Goal: Entertainment & Leisure: Consume media (video, audio)

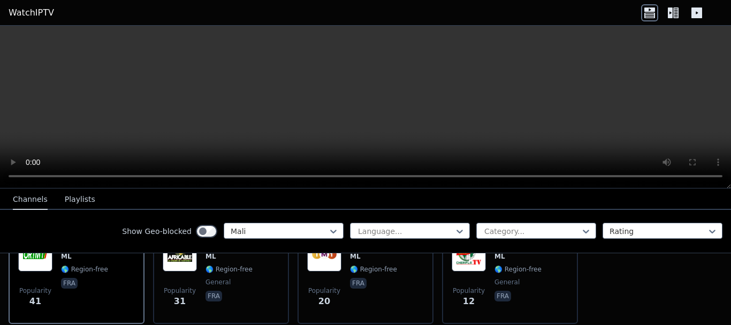
scroll to position [133, 0]
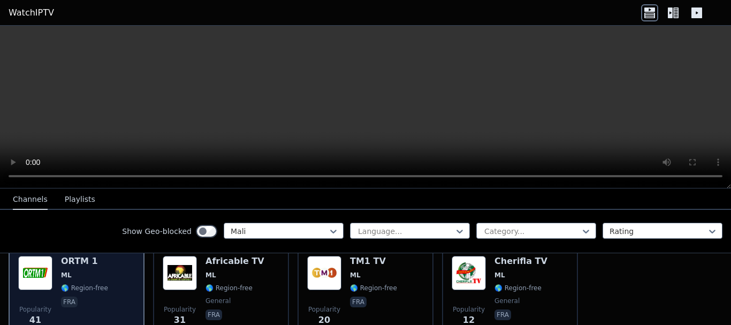
click at [99, 296] on span "fra" at bounding box center [84, 302] width 47 height 13
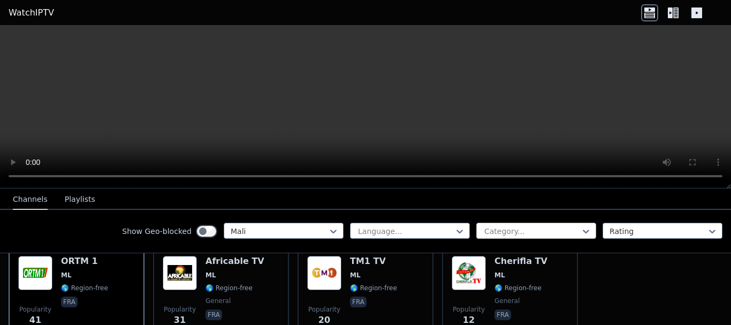
click at [506, 228] on div at bounding box center [531, 231] width 97 height 11
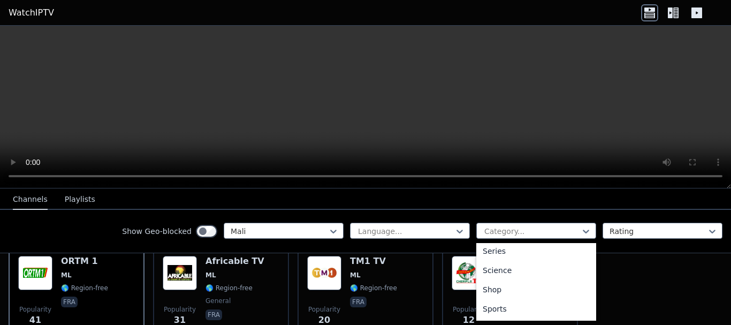
scroll to position [428, 0]
click at [311, 232] on div at bounding box center [279, 231] width 97 height 11
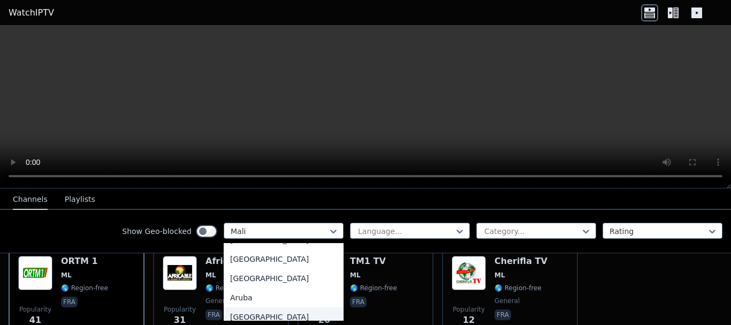
scroll to position [0, 0]
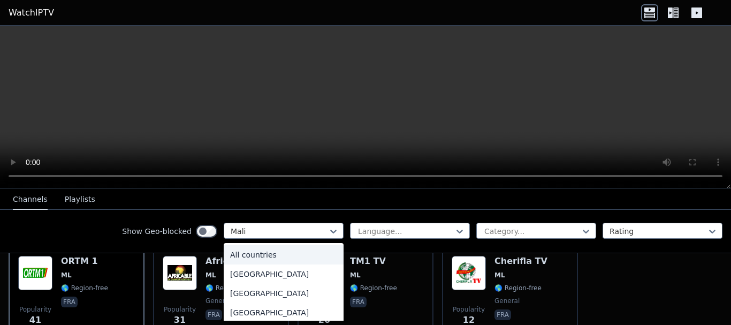
click at [245, 256] on div "All countries" at bounding box center [284, 254] width 120 height 19
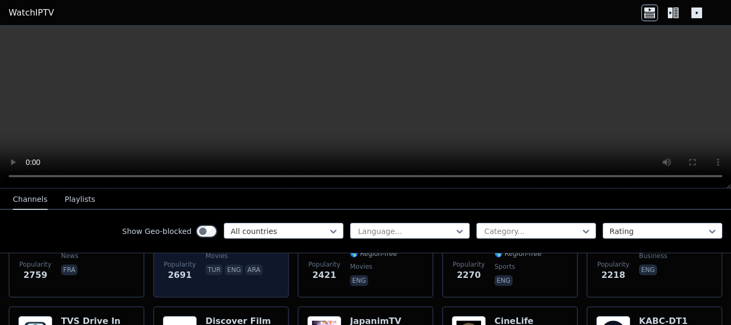
scroll to position [454, 0]
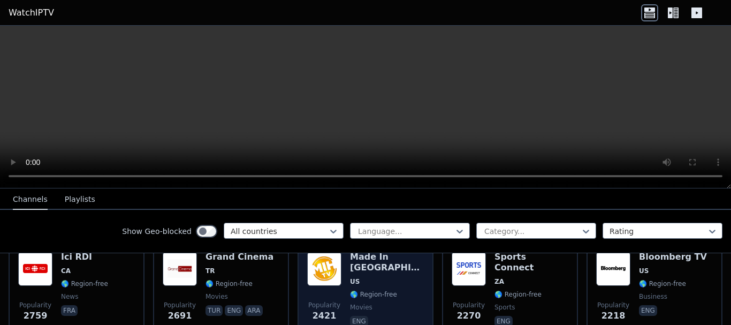
click at [327, 274] on img at bounding box center [324, 268] width 34 height 34
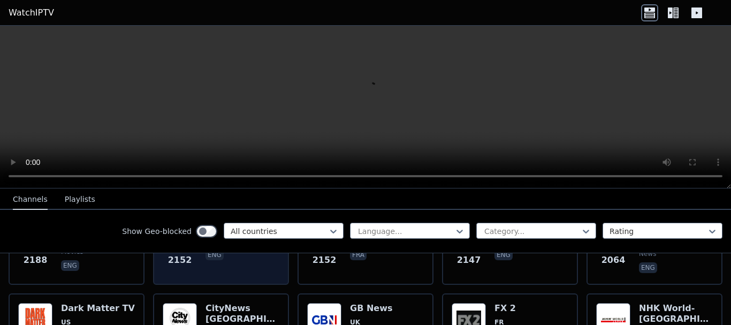
scroll to position [721, 0]
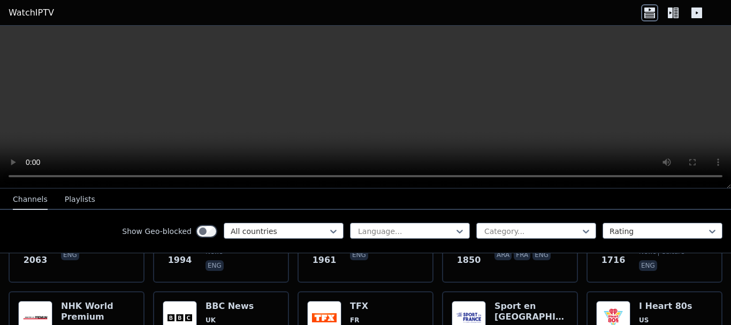
click at [673, 11] on icon at bounding box center [672, 12] width 17 height 17
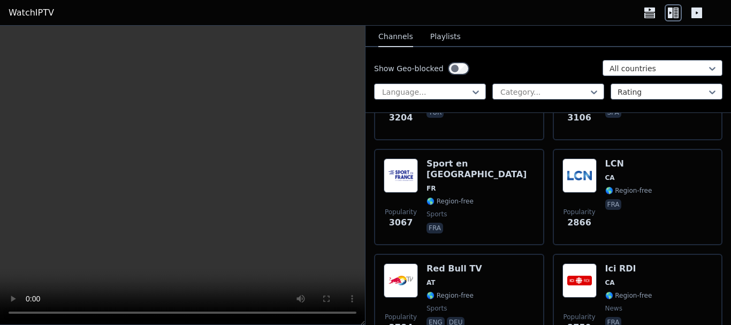
click at [690, 17] on icon at bounding box center [696, 12] width 17 height 17
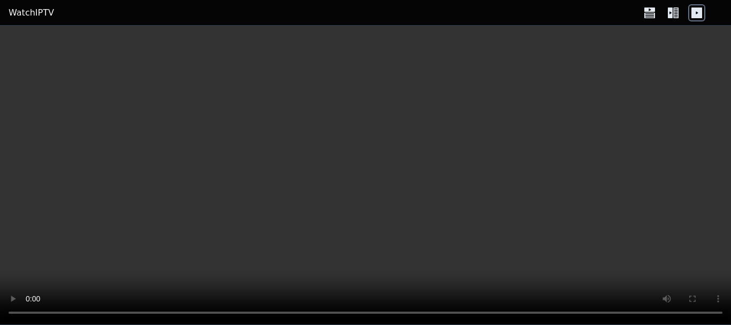
click at [678, 11] on icon at bounding box center [675, 12] width 5 height 11
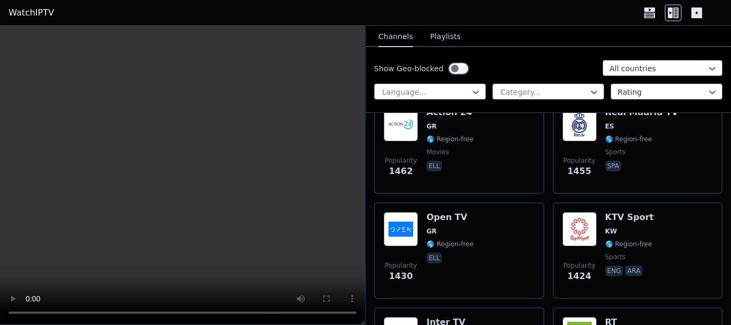
scroll to position [1979, 0]
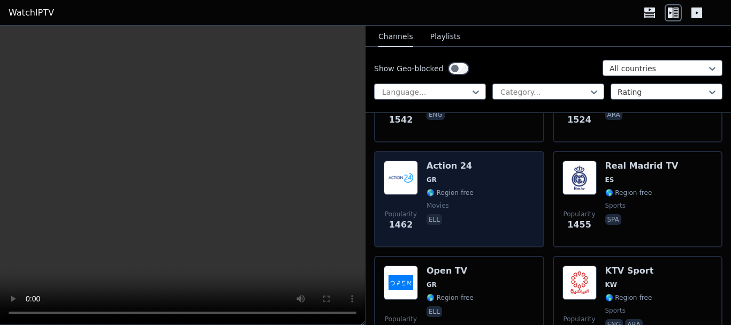
click at [493, 181] on div "Popularity 1462 Action 24 GR 🌎 Region-free movies ell" at bounding box center [458, 198] width 151 height 77
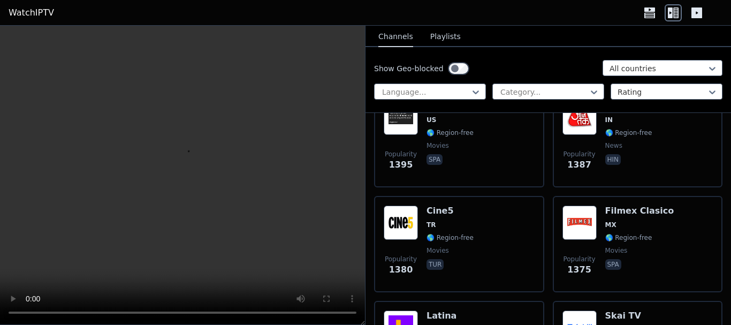
scroll to position [2407, 0]
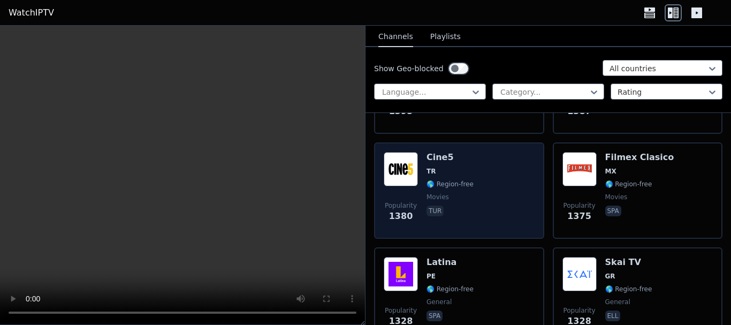
click at [498, 177] on div "Popularity 1380 Cine5 TR 🌎 Region-free movies tur" at bounding box center [458, 190] width 151 height 77
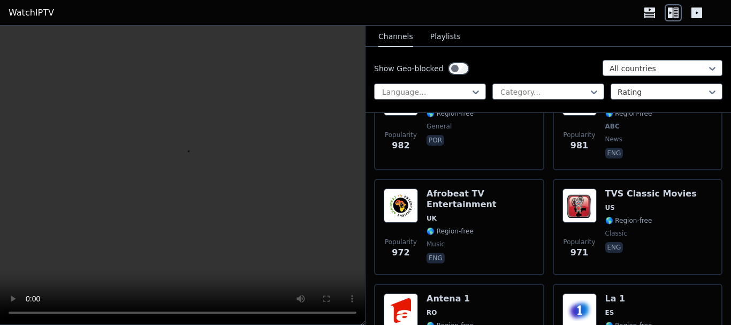
scroll to position [3797, 0]
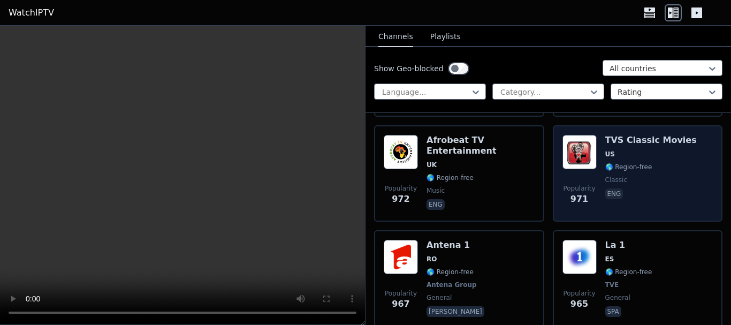
click at [573, 157] on img at bounding box center [579, 152] width 34 height 34
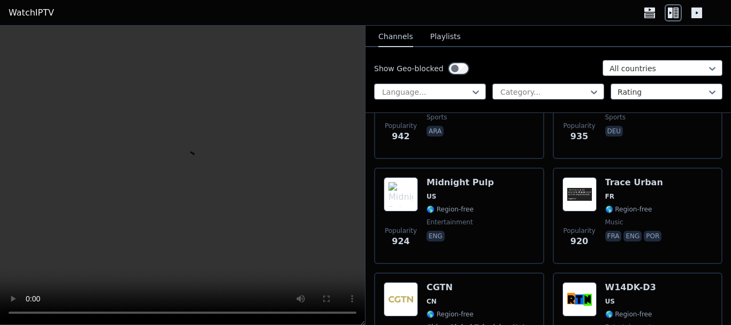
scroll to position [4332, 0]
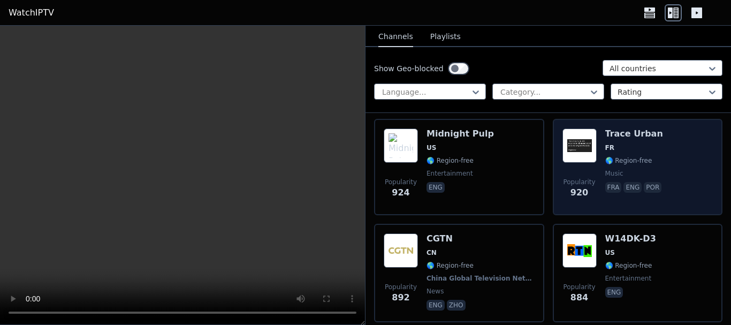
click at [565, 148] on img at bounding box center [579, 145] width 34 height 34
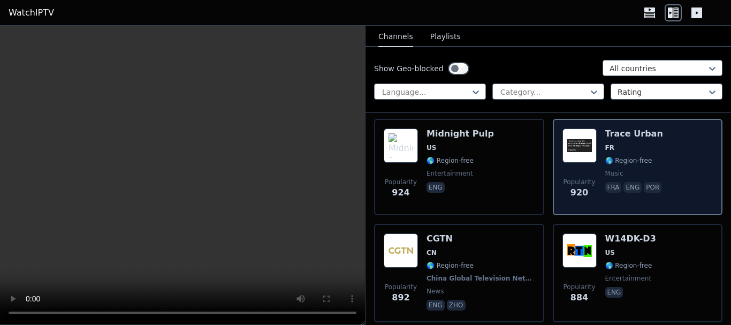
click at [565, 148] on img at bounding box center [579, 145] width 34 height 34
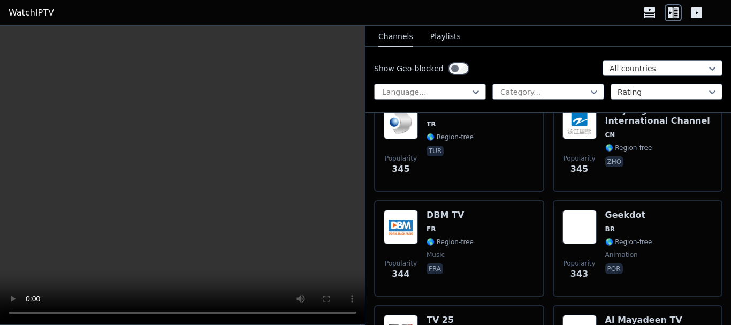
scroll to position [13154, 0]
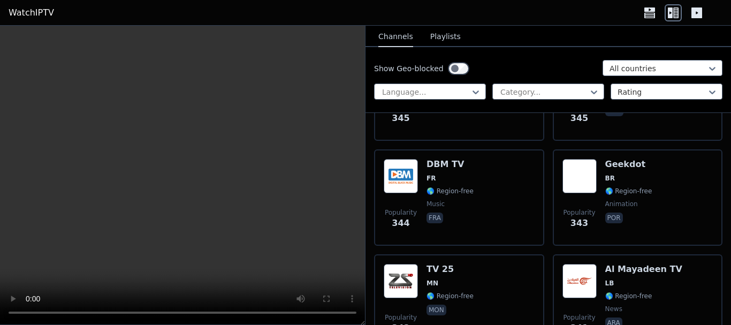
click at [649, 13] on icon at bounding box center [649, 14] width 11 height 5
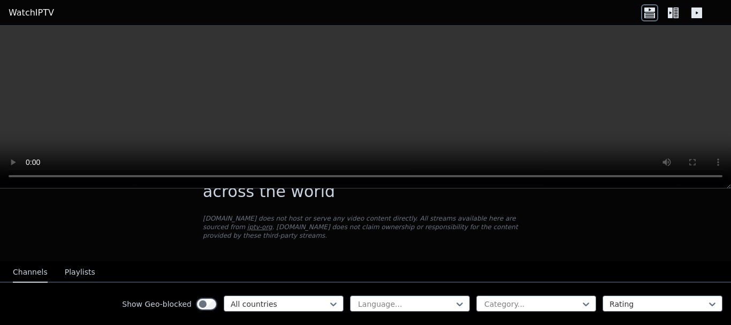
scroll to position [107, 0]
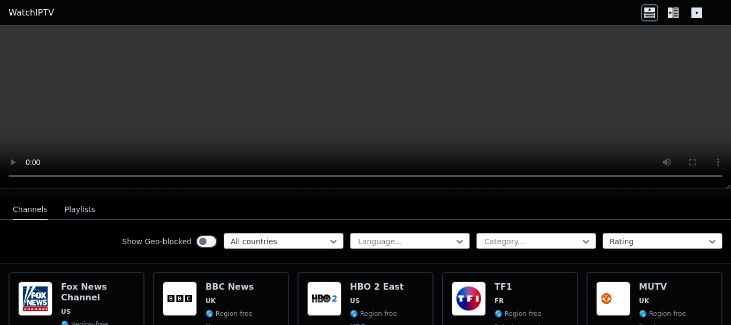
click at [82, 206] on button "Playlists" at bounding box center [80, 209] width 30 height 20
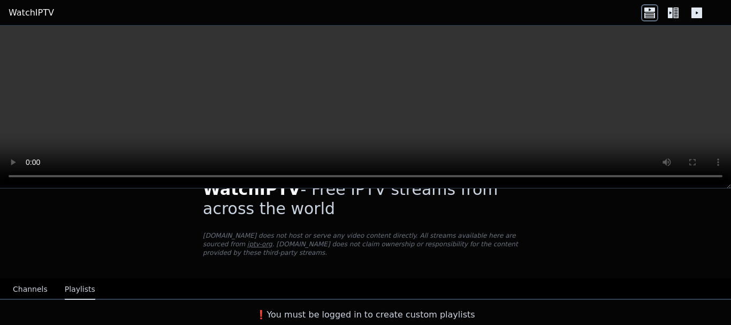
scroll to position [19, 0]
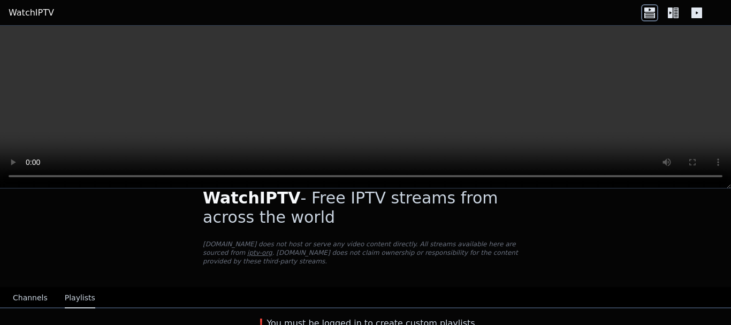
drag, startPoint x: 25, startPoint y: 292, endPoint x: 204, endPoint y: 258, distance: 182.8
click at [25, 291] on button "Channels" at bounding box center [30, 298] width 35 height 20
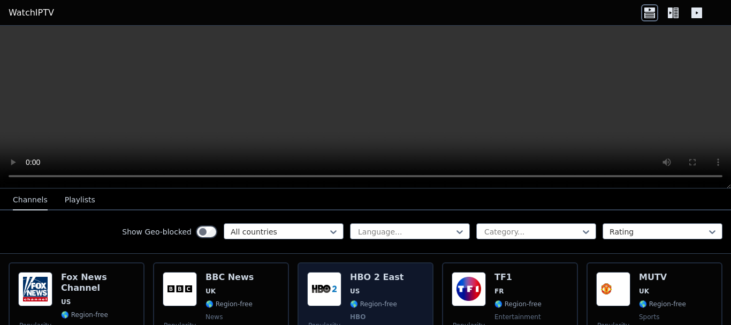
scroll to position [179, 0]
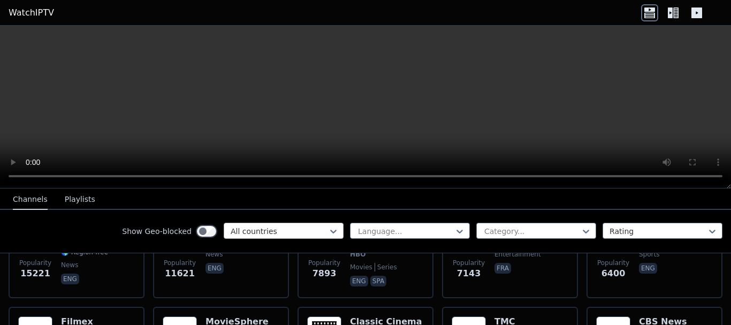
click at [270, 231] on div at bounding box center [279, 231] width 97 height 11
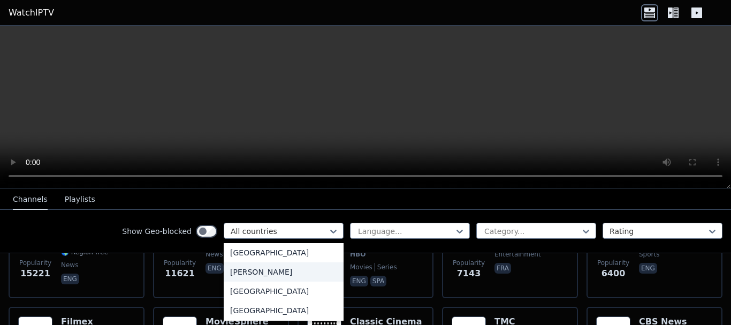
scroll to position [642, 0]
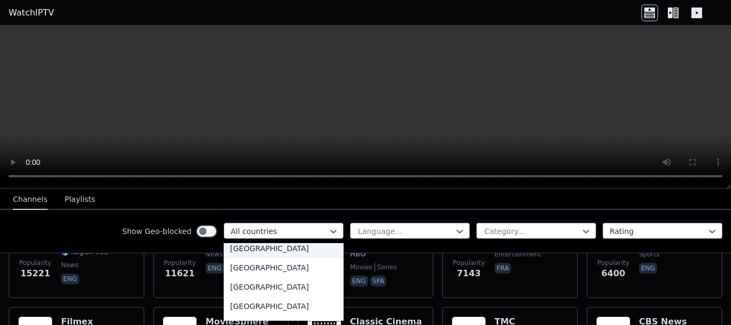
click at [238, 244] on div "[GEOGRAPHIC_DATA]" at bounding box center [284, 248] width 120 height 19
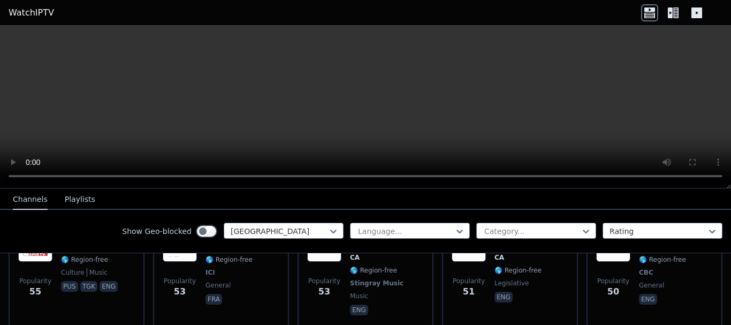
scroll to position [1356, 0]
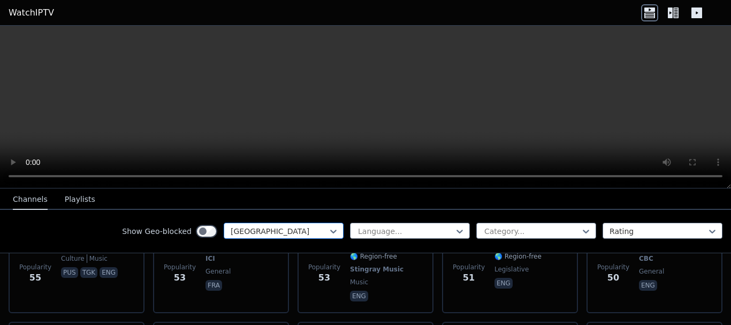
click at [270, 224] on div "[GEOGRAPHIC_DATA]" at bounding box center [284, 230] width 120 height 16
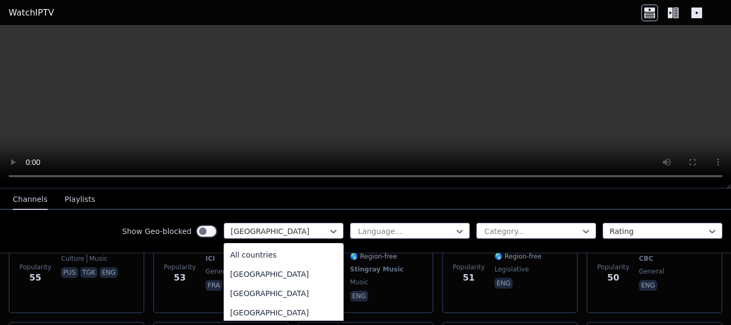
scroll to position [503, 0]
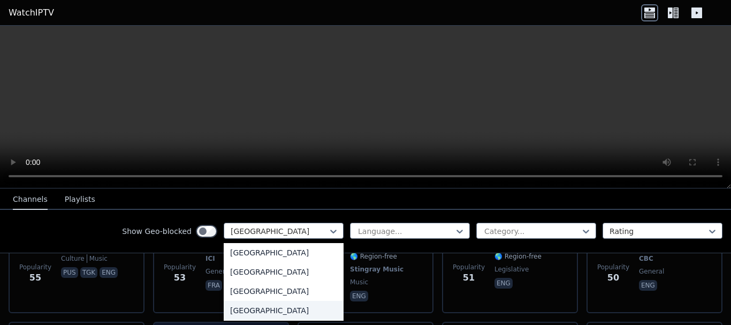
click at [243, 308] on div "[GEOGRAPHIC_DATA]" at bounding box center [284, 310] width 120 height 19
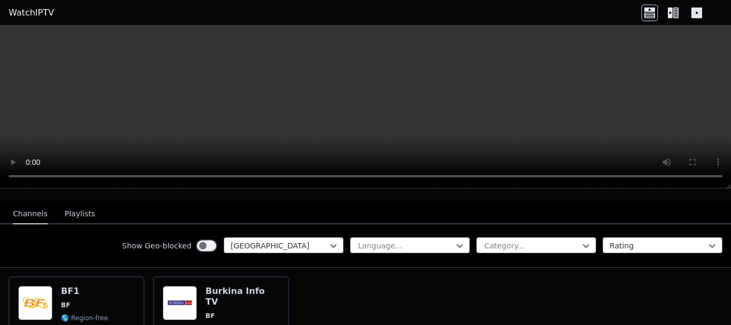
scroll to position [107, 0]
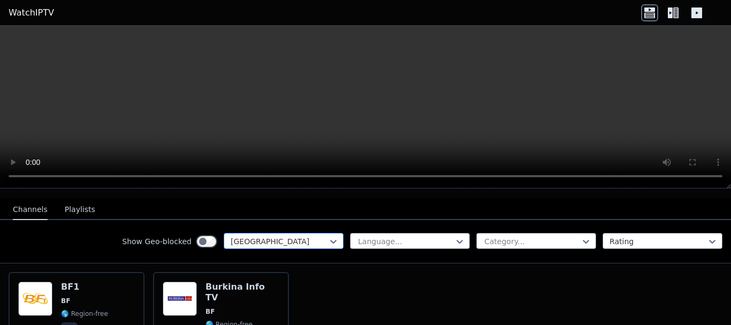
click at [272, 236] on div at bounding box center [279, 241] width 97 height 11
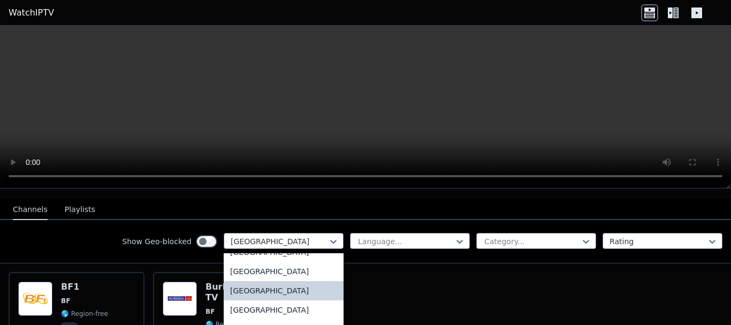
scroll to position [586, 0]
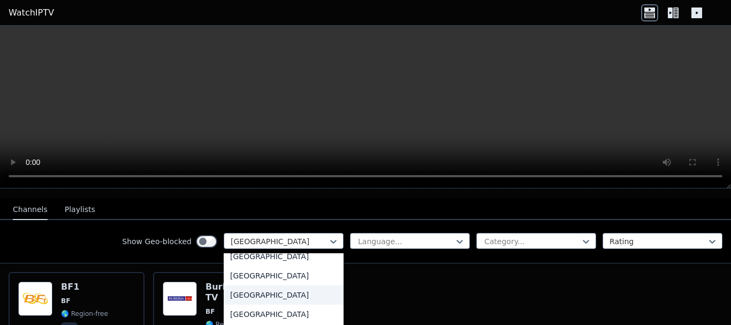
click at [264, 285] on div "[GEOGRAPHIC_DATA]" at bounding box center [284, 294] width 120 height 19
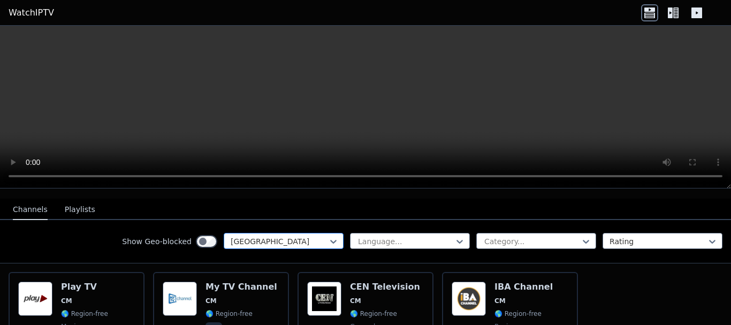
click at [235, 233] on div "[GEOGRAPHIC_DATA]" at bounding box center [284, 241] width 120 height 16
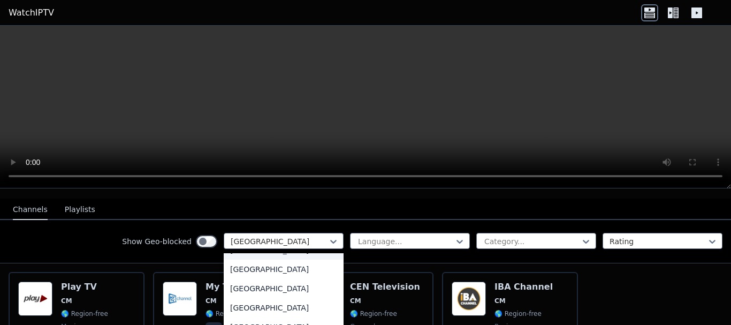
scroll to position [1232, 0]
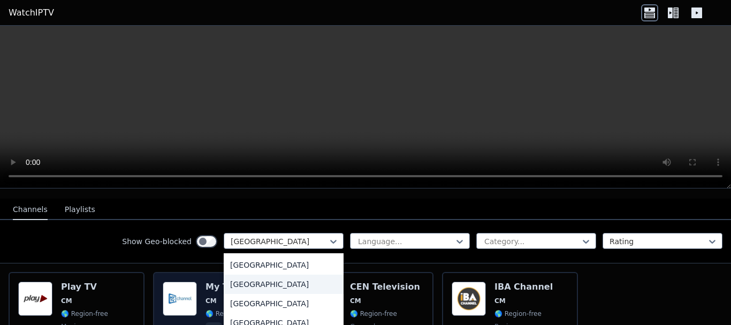
click at [228, 286] on div "[GEOGRAPHIC_DATA]" at bounding box center [284, 283] width 120 height 19
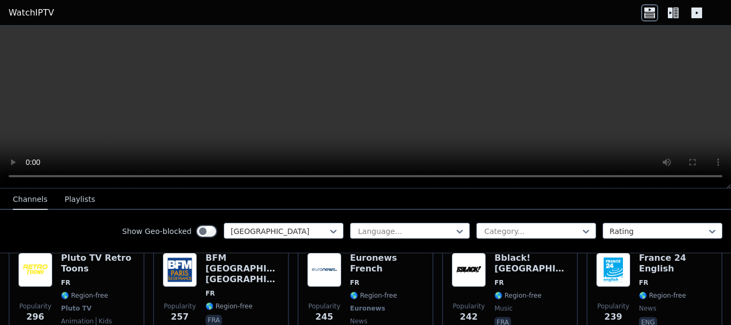
scroll to position [535, 0]
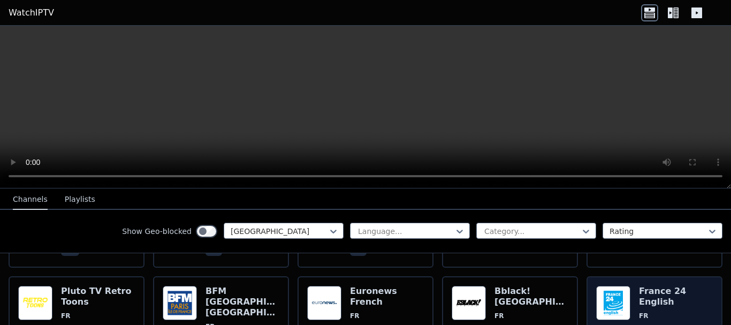
click at [682, 311] on span "FR" at bounding box center [676, 315] width 74 height 9
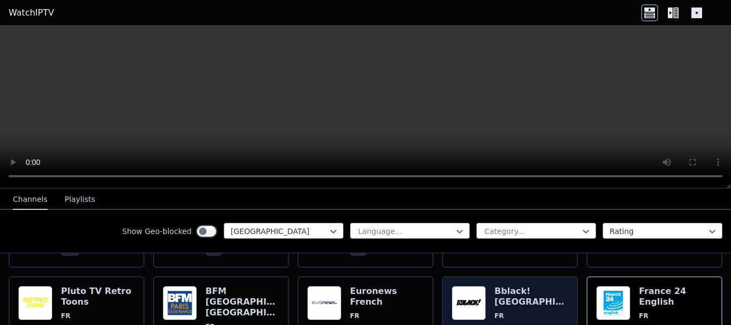
click at [529, 290] on div "Bblack! [GEOGRAPHIC_DATA] FR 🌎 Region-free music fra" at bounding box center [531, 331] width 74 height 90
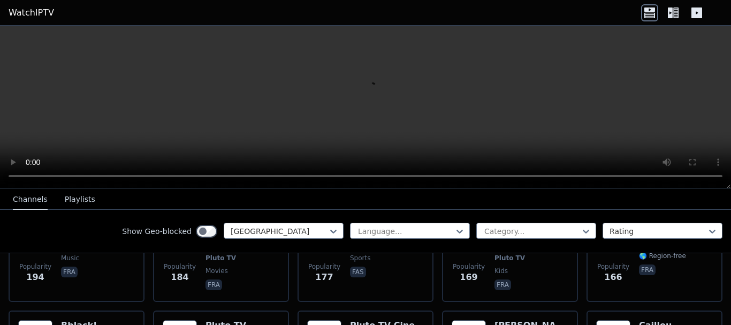
scroll to position [963, 0]
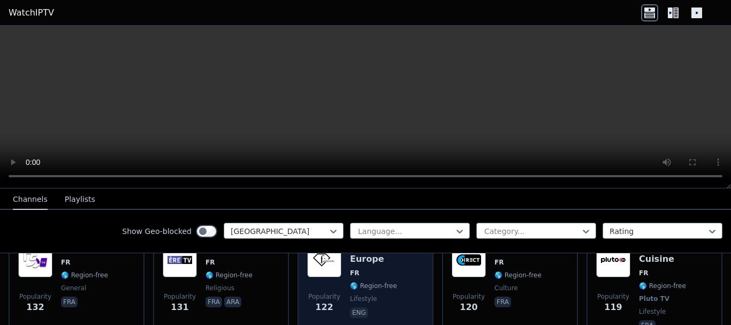
scroll to position [1337, 0]
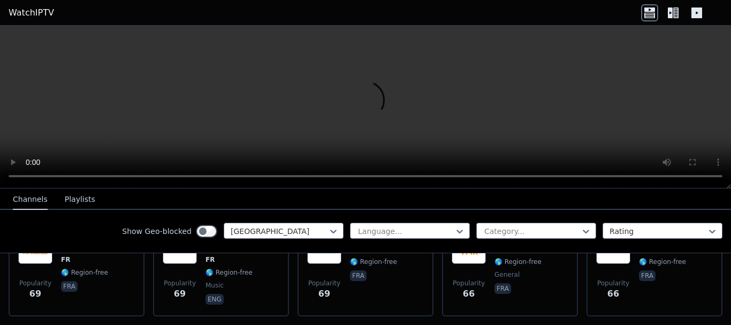
scroll to position [2246, 0]
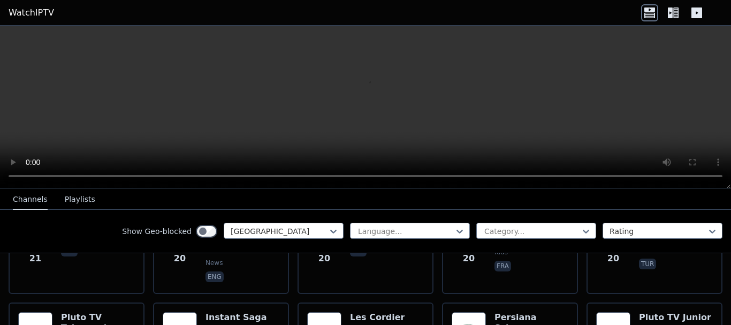
scroll to position [4298, 0]
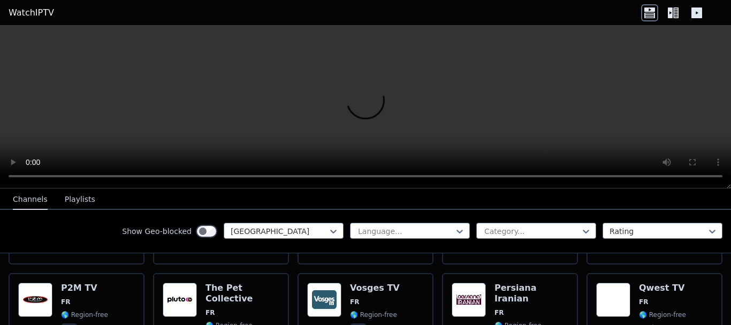
scroll to position [2640, 0]
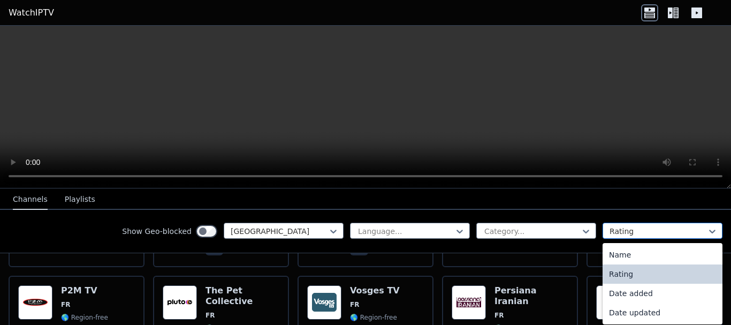
click at [671, 232] on div at bounding box center [657, 231] width 97 height 11
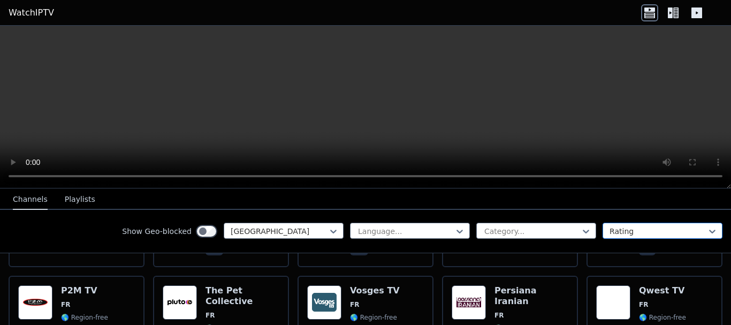
click at [670, 227] on div at bounding box center [657, 231] width 97 height 11
click at [569, 226] on div at bounding box center [531, 231] width 97 height 11
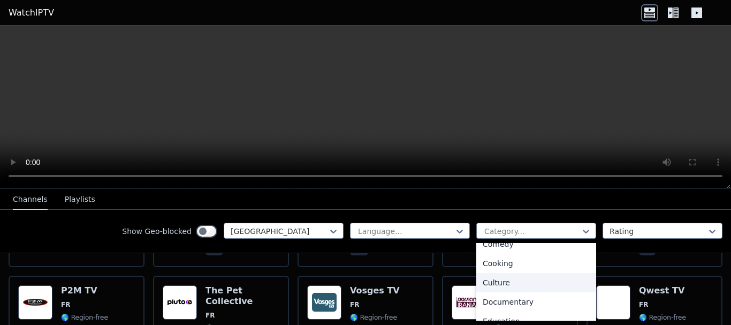
scroll to position [160, 0]
click at [500, 283] on div "Entertainment" at bounding box center [536, 286] width 120 height 19
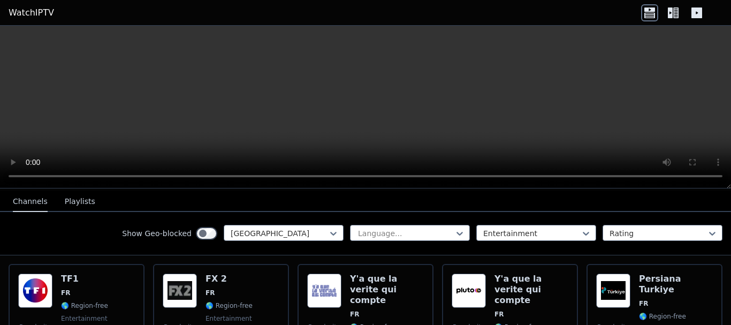
scroll to position [92, 0]
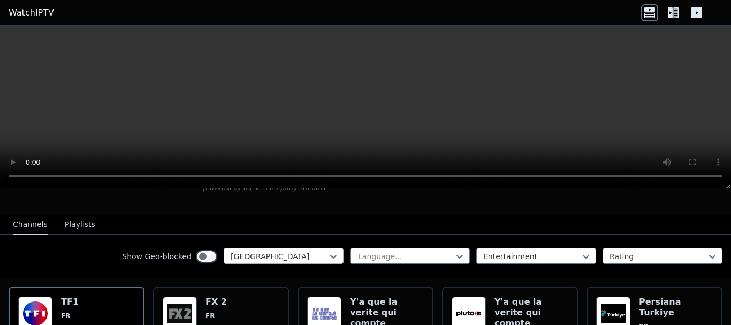
click at [317, 252] on div at bounding box center [279, 256] width 97 height 11
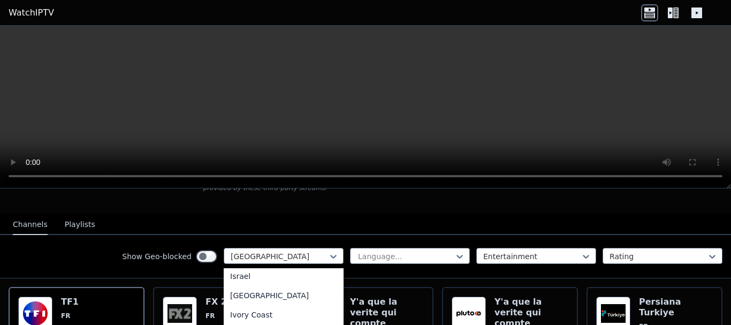
scroll to position [1771, 0]
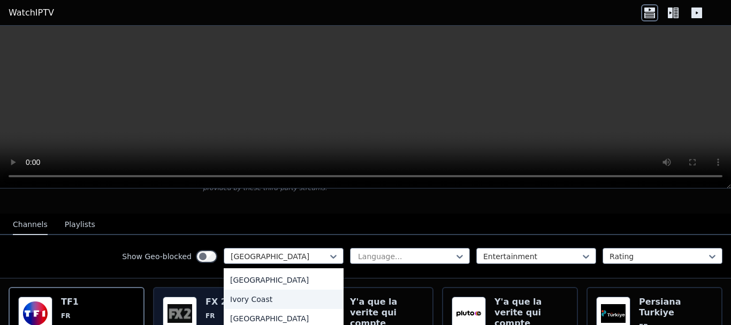
click at [282, 296] on div "Ivory Coast" at bounding box center [284, 298] width 120 height 19
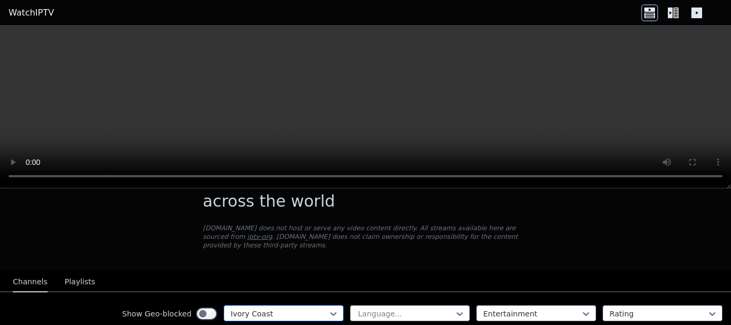
scroll to position [53, 0]
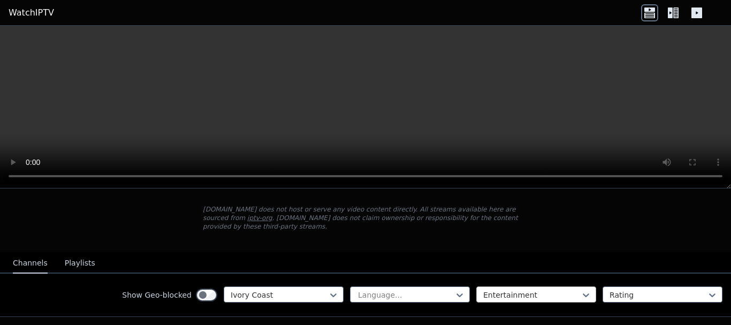
click at [498, 289] on div at bounding box center [531, 294] width 97 height 11
click at [484, 309] on div "All categories" at bounding box center [536, 318] width 120 height 19
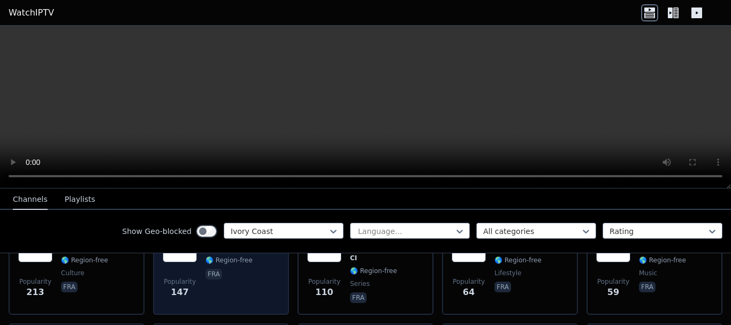
scroll to position [107, 0]
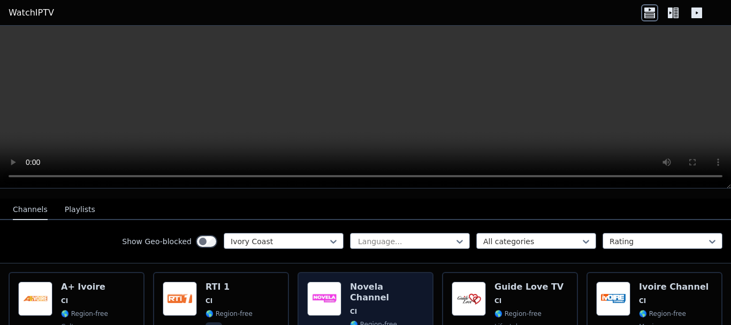
click at [362, 307] on span "CI" at bounding box center [387, 311] width 74 height 9
click at [370, 307] on span "CI" at bounding box center [387, 311] width 74 height 9
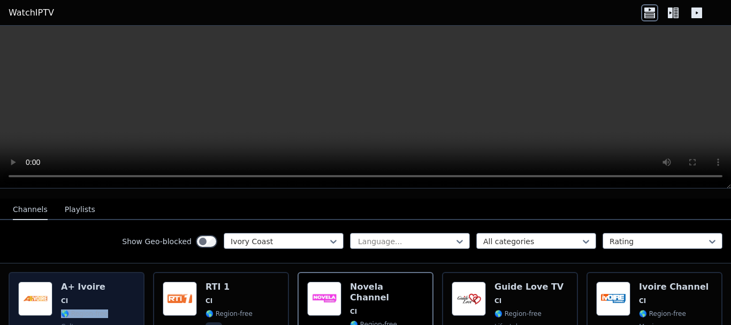
click at [121, 298] on div "Popularity 213 A+ Ivoire CI 🌎 Region-free culture fra" at bounding box center [76, 319] width 117 height 77
click at [120, 300] on div "Popularity 213 A+ Ivoire CI 🌎 Region-free culture fra" at bounding box center [76, 319] width 117 height 77
click at [85, 281] on h6 "A+ Ivoire" at bounding box center [84, 286] width 47 height 11
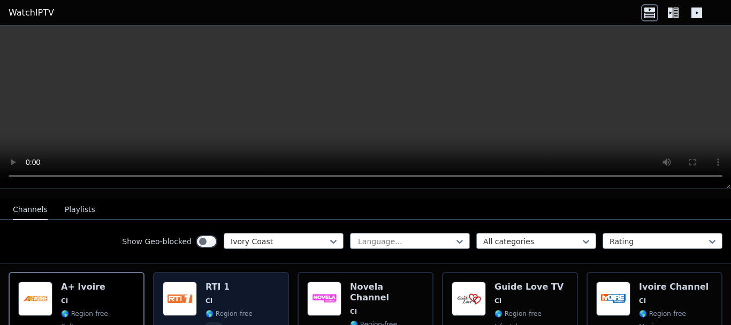
click at [246, 290] on div "Popularity 147 RTI 1 CI 🌎 Region-free fra" at bounding box center [221, 319] width 117 height 77
